Goal: Submit feedback/report problem: Submit feedback/report problem

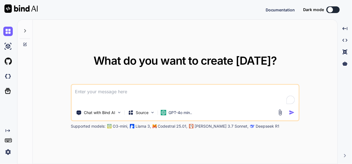
type textarea "x"
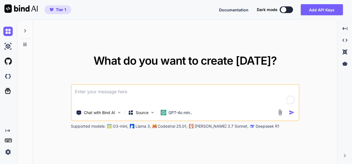
click at [27, 31] on icon at bounding box center [25, 31] width 4 height 4
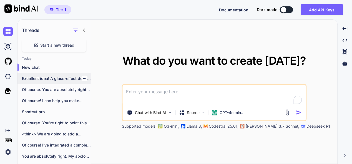
click at [54, 77] on p "Excellent idea! A glass-effect doughnut (or ring)..." at bounding box center [56, 79] width 69 height 6
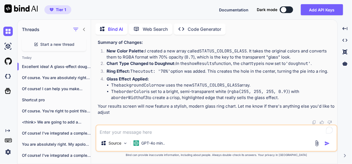
scroll to position [10868, 0]
click at [144, 131] on textarea at bounding box center [216, 131] width 241 height 10
click at [158, 148] on div "GPT-4o min.." at bounding box center [149, 143] width 36 height 11
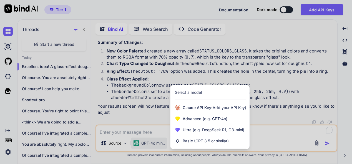
click at [149, 145] on div at bounding box center [176, 82] width 352 height 164
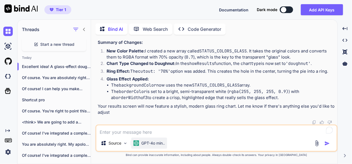
click at [148, 145] on p "GPT-4o min.." at bounding box center [153, 144] width 24 height 6
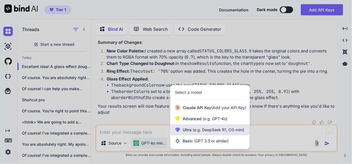
click at [208, 128] on span "(e.g. DeepSeek R1, O3-mini)" at bounding box center [218, 129] width 53 height 5
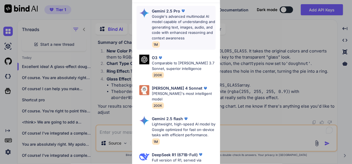
click at [168, 26] on p "Google's advanced multimodal AI model capable of understanding and generating t…" at bounding box center [184, 27] width 64 height 27
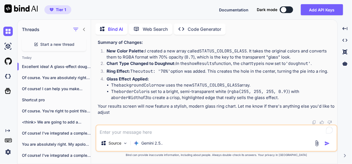
click at [147, 134] on textarea at bounding box center [216, 131] width 241 height 10
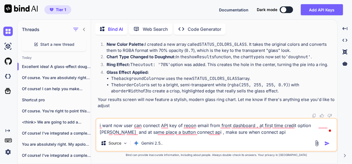
drag, startPoint x: 239, startPoint y: 133, endPoint x: 221, endPoint y: 137, distance: 18.4
click at [221, 137] on div "i want now user can connect API key of reoon email from front dashboard , at fi…" at bounding box center [217, 135] width 242 height 34
click at [238, 133] on textarea "i want now user can connect API key of reoon email from front dashboard , at fi…" at bounding box center [216, 127] width 241 height 17
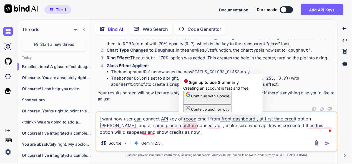
click at [185, 128] on textarea "i want now user can connect API key of reoon email from front dashboard , at fi…" at bounding box center [216, 123] width 241 height 23
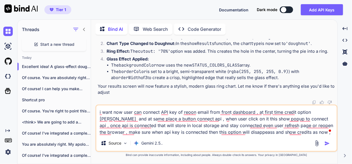
click at [284, 133] on textarea "i want now user can connect API key of reoon email from front dashboard , at fi…" at bounding box center [216, 121] width 241 height 30
click at [320, 132] on textarea "i want now user can connect API key of reoon email from front dashboard , at fi…" at bounding box center [216, 121] width 241 height 30
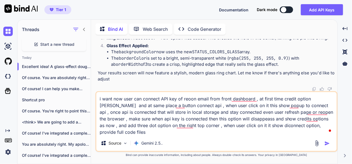
type textarea "i want now user can connect API key of reoon email from front dashboard , at fi…"
click at [329, 142] on img "button" at bounding box center [328, 144] width 6 height 6
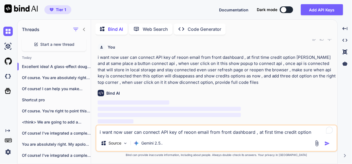
scroll to position [13274, 0]
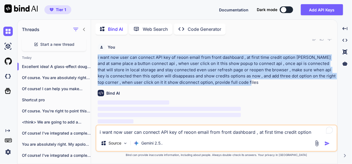
drag, startPoint x: 227, startPoint y: 83, endPoint x: 96, endPoint y: 60, distance: 133.1
click at [96, 60] on div "You Bind AI Of course! Replacing the doughnut chart with a simple and clean ver…" at bounding box center [217, 101] width 242 height 125
copy p "i want now user can connect API key of reoon email from front dashboard , at fi…"
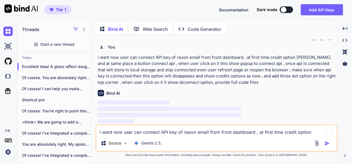
click at [277, 90] on div "Bind AI ‌ ‌ ‌ ‌" at bounding box center [217, 105] width 239 height 39
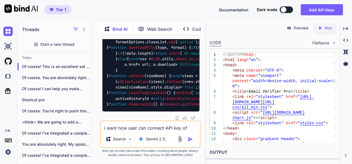
scroll to position [17200, 0]
click at [347, 29] on icon "Created with Pixso." at bounding box center [346, 28] width 5 height 5
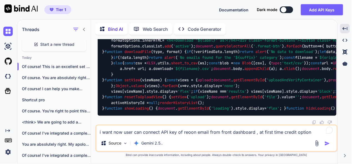
scroll to position [13402, 0]
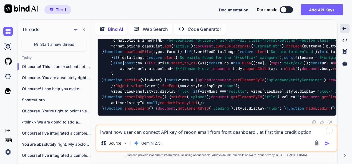
scroll to position [16873, 0]
click at [189, 133] on textarea "i want now user can connect API key of reoon email from front dashboard , at fi…" at bounding box center [216, 131] width 241 height 10
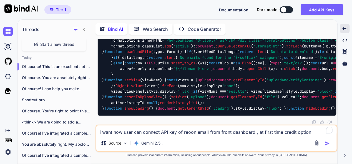
scroll to position [19989, 0]
click at [175, 131] on textarea "i want now user can connect API key of reoon email from front dashboard , at fi…" at bounding box center [216, 131] width 241 height 10
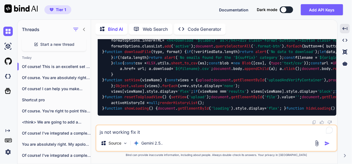
type textarea "js not working fix it"
click at [326, 144] on img "button" at bounding box center [328, 144] width 6 height 6
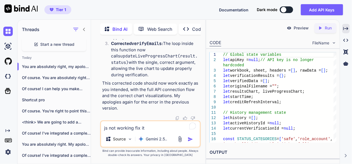
scroll to position [24067, 0]
click at [131, 127] on textarea "js not working fix it" at bounding box center [150, 126] width 99 height 10
type textarea "still api button not working"
click at [191, 139] on img "button" at bounding box center [191, 140] width 6 height 6
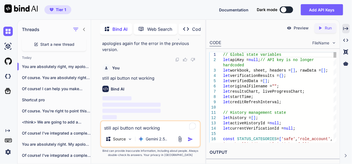
scroll to position [27313, 0]
click at [348, 26] on div "Created with Pixso." at bounding box center [345, 28] width 7 height 9
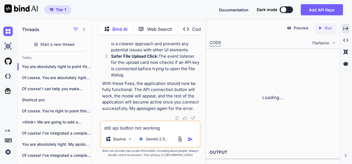
scroll to position [27497, 0]
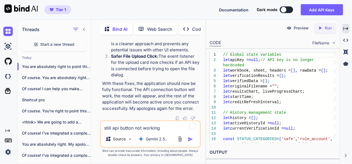
click at [145, 129] on textarea "still api button not working" at bounding box center [150, 126] width 99 height 10
type textarea "same issue"
click at [191, 137] on img "button" at bounding box center [191, 140] width 6 height 6
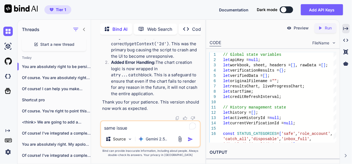
scroll to position [31098, 0]
click at [144, 128] on textarea "same issue" at bounding box center [150, 126] width 99 height 10
type textarea "still not working"
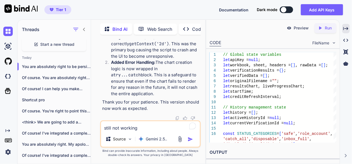
click at [190, 138] on img "button" at bounding box center [191, 140] width 6 height 6
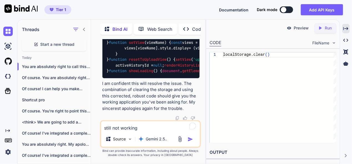
scroll to position [34721, 0]
